Goal: Information Seeking & Learning: Learn about a topic

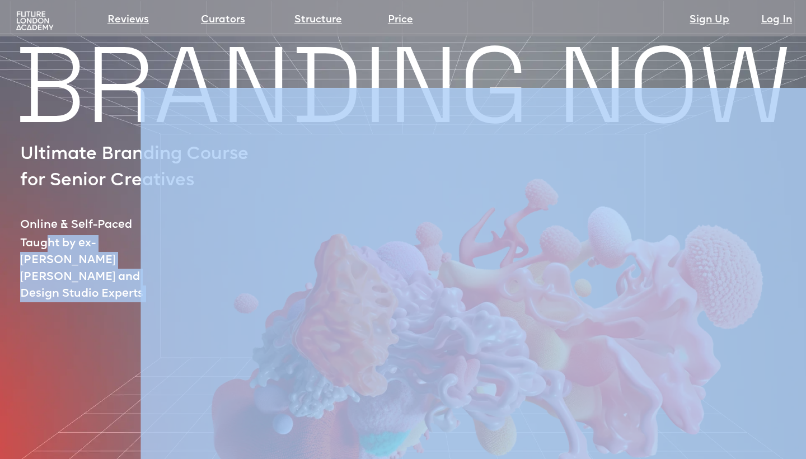
drag, startPoint x: 51, startPoint y: 239, endPoint x: 148, endPoint y: 241, distance: 96.9
click at [148, 241] on div "BRANDING NOW Ultimate Branding Course for Senior Creatives Online & Self-Paced …" at bounding box center [403, 394] width 806 height 697
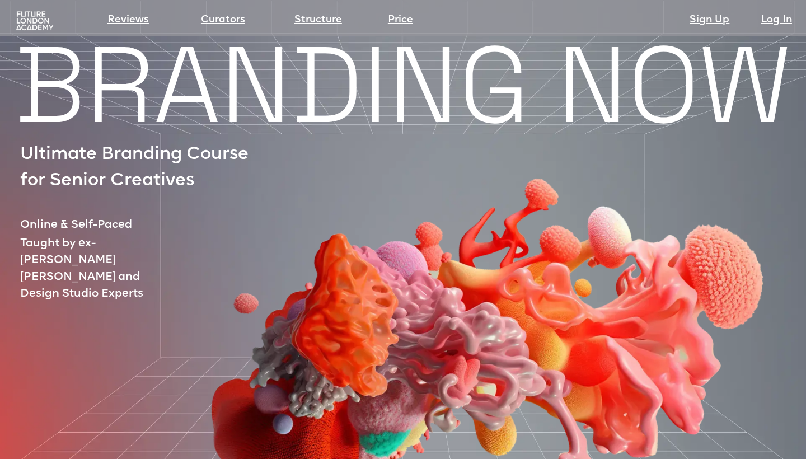
click at [119, 254] on div at bounding box center [455, 306] width 790 height 437
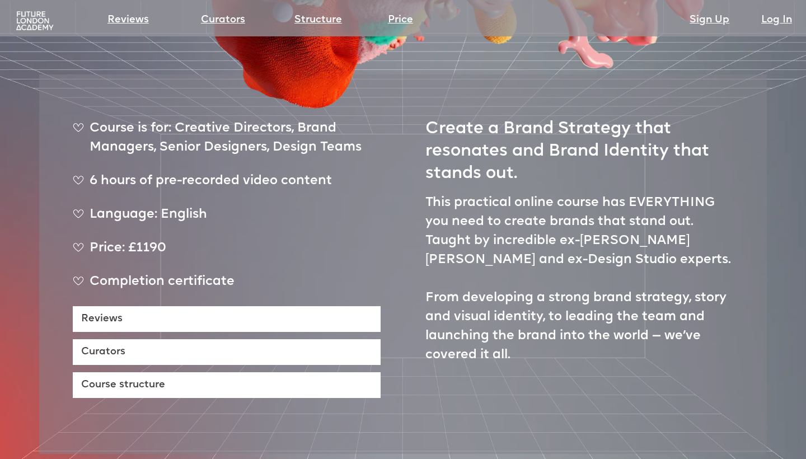
scroll to position [408, 0]
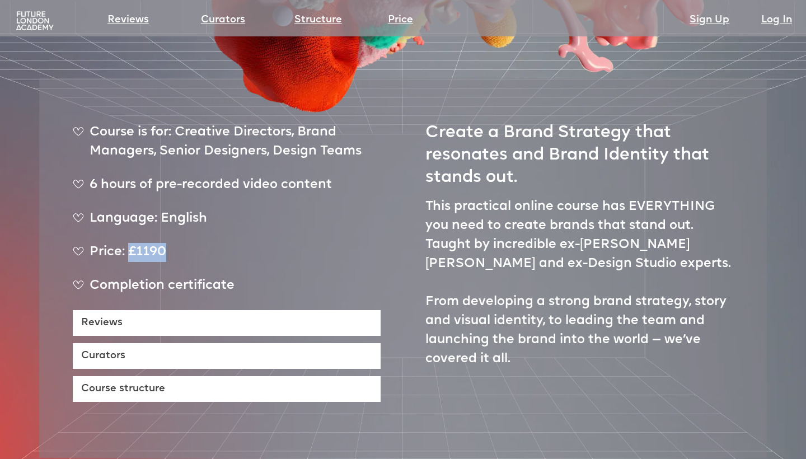
drag, startPoint x: 132, startPoint y: 218, endPoint x: 214, endPoint y: 210, distance: 82.1
click at [214, 243] on div "Price: £1190" at bounding box center [227, 257] width 308 height 28
click at [211, 209] on div "Language: English" at bounding box center [227, 223] width 308 height 28
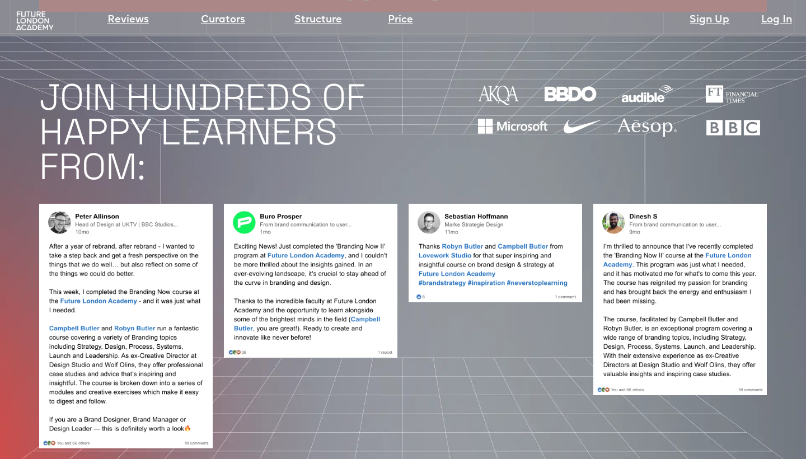
scroll to position [922, 0]
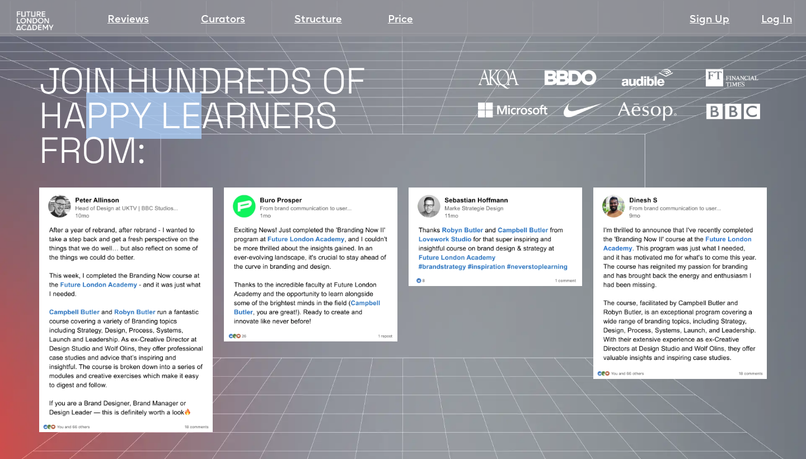
drag, startPoint x: 203, startPoint y: 86, endPoint x: 76, endPoint y: 82, distance: 126.7
click at [76, 81] on h1 "JOIN HUNDREDS OF HAPPY LEARNERS FROM:" at bounding box center [239, 116] width 401 height 104
click at [76, 82] on h1 "JOIN HUNDREDS OF HAPPY LEARNERS FROM:" at bounding box center [239, 116] width 401 height 104
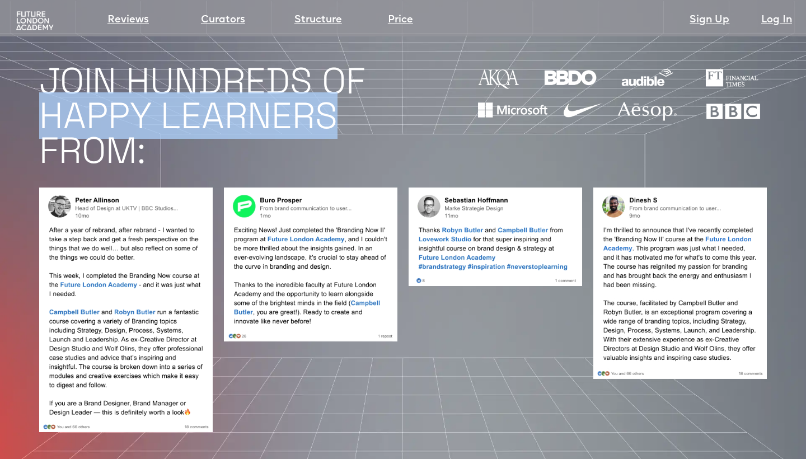
drag, startPoint x: 49, startPoint y: 82, endPoint x: 379, endPoint y: 91, distance: 329.4
click at [379, 92] on h1 "JOIN HUNDREDS OF HAPPY LEARNERS FROM:" at bounding box center [239, 116] width 401 height 104
click at [223, 90] on h1 "JOIN HUNDREDS OF HAPPY LEARNERS FROM:" at bounding box center [239, 116] width 401 height 104
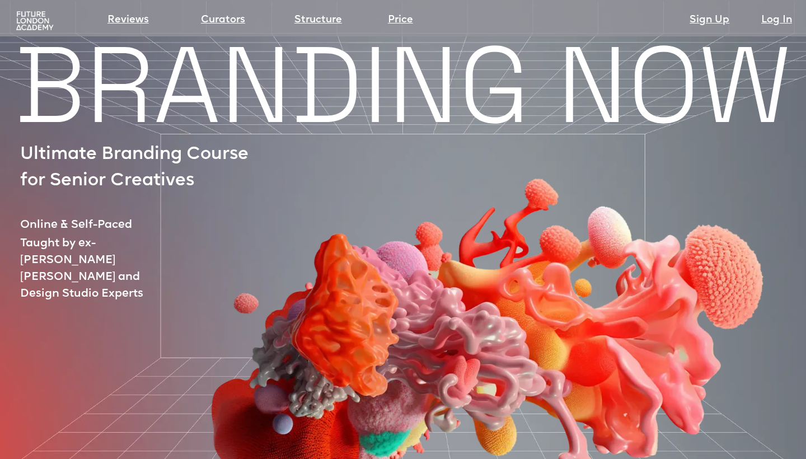
scroll to position [0, 0]
click at [405, 18] on link "Price" at bounding box center [400, 20] width 25 height 16
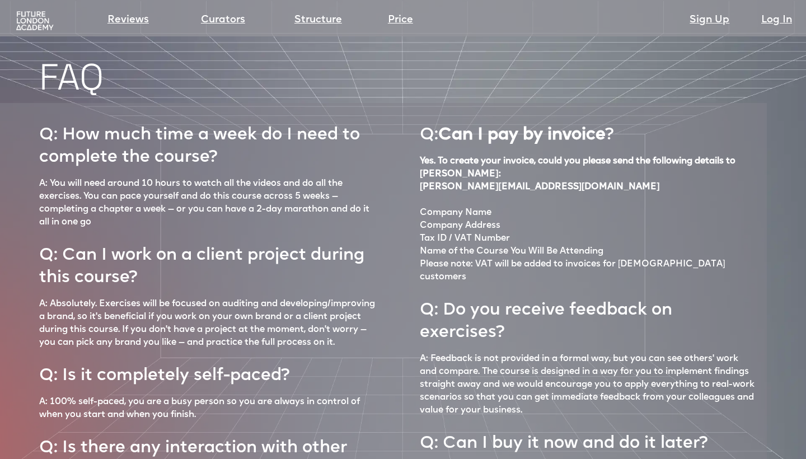
scroll to position [4633, 0]
